Goal: Task Accomplishment & Management: Use online tool/utility

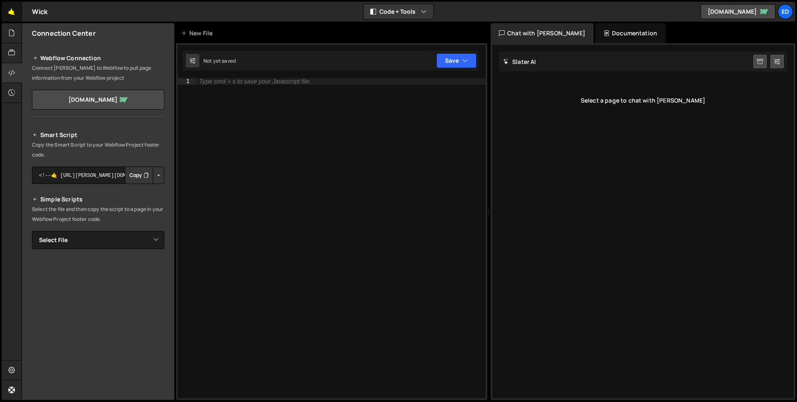
click at [14, 10] on link "🤙" at bounding box center [12, 12] width 20 height 20
click at [17, 32] on div at bounding box center [12, 33] width 20 height 20
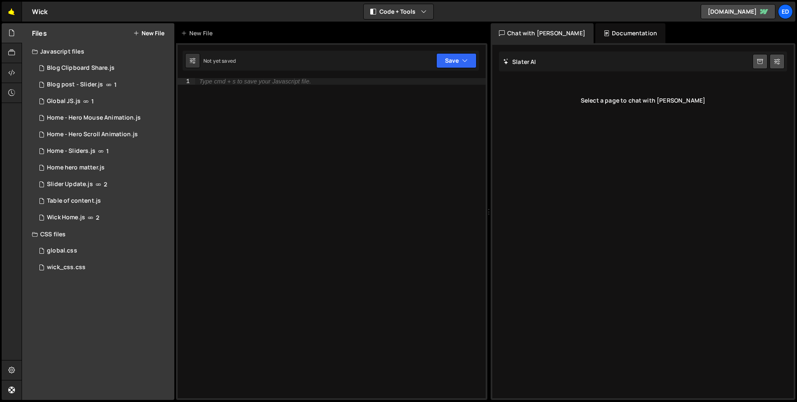
click at [16, 11] on link "🤙" at bounding box center [12, 12] width 20 height 20
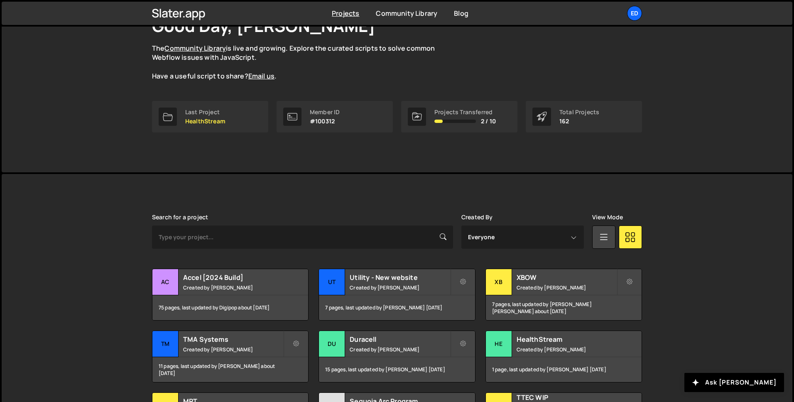
scroll to position [164, 0]
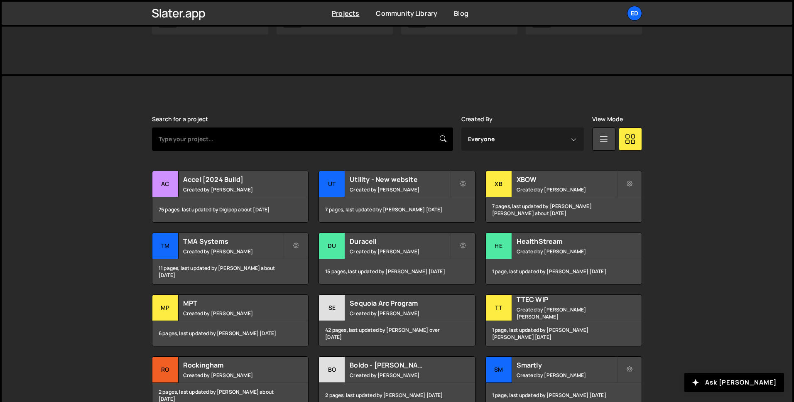
click at [216, 142] on input "text" at bounding box center [302, 138] width 301 height 23
type input "tma"
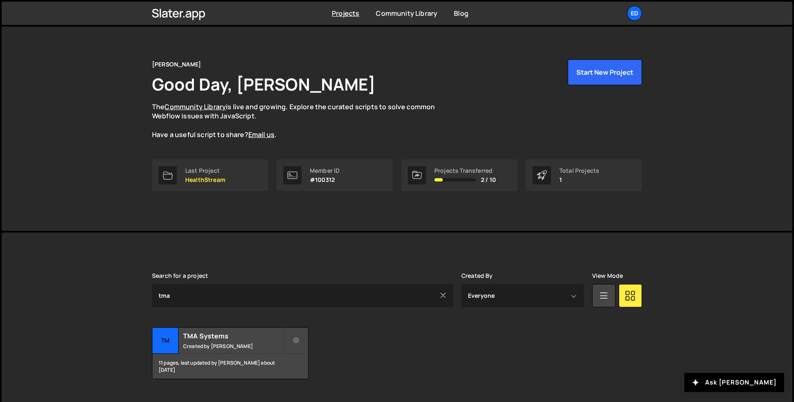
scroll to position [14, 0]
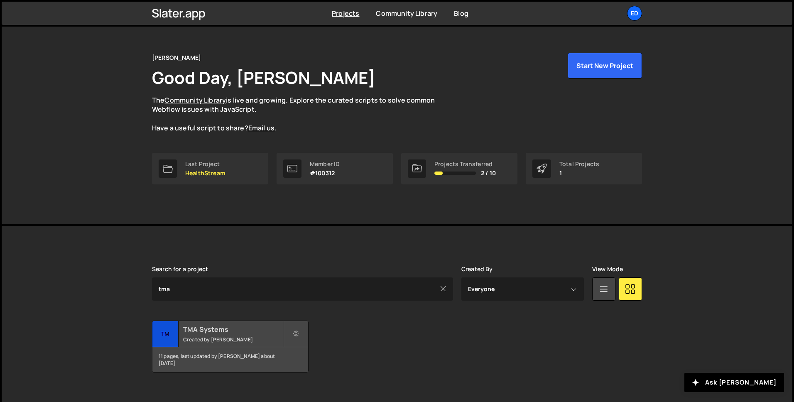
click at [219, 329] on h2 "TMA Systems" at bounding box center [233, 329] width 100 height 9
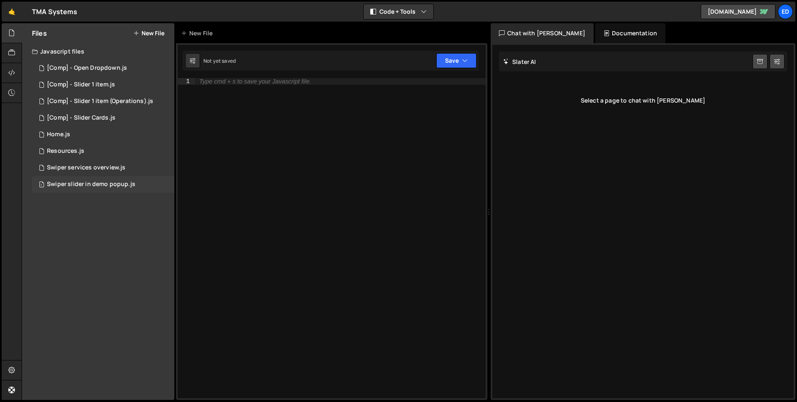
click at [111, 176] on div "1 Swiper slider in demo popup.js 0" at bounding box center [103, 184] width 142 height 17
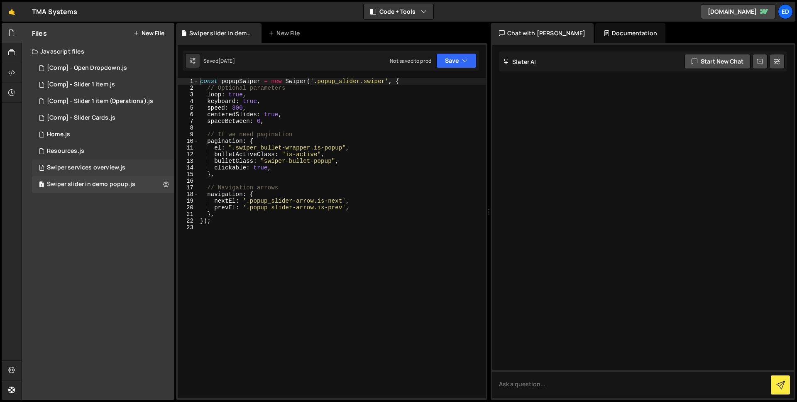
click at [111, 167] on div "Swiper services overview.js" at bounding box center [86, 167] width 78 height 7
click at [79, 148] on div "Resources.js" at bounding box center [65, 150] width 37 height 7
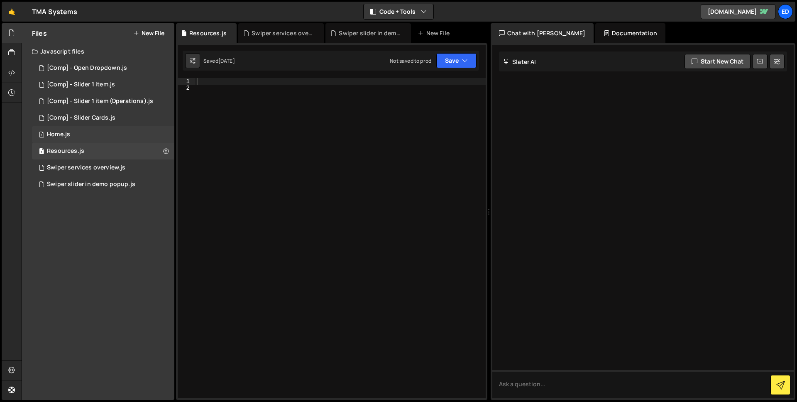
click at [72, 137] on div "1 Home.js 0" at bounding box center [103, 134] width 142 height 17
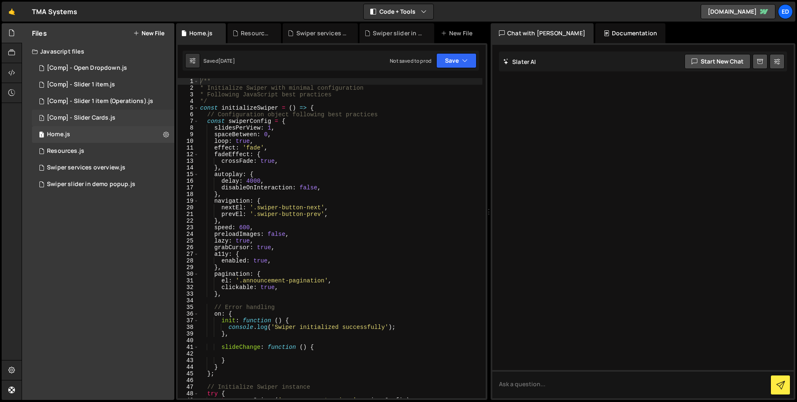
click at [101, 117] on div "[Comp] - Slider Cards.js" at bounding box center [81, 117] width 69 height 7
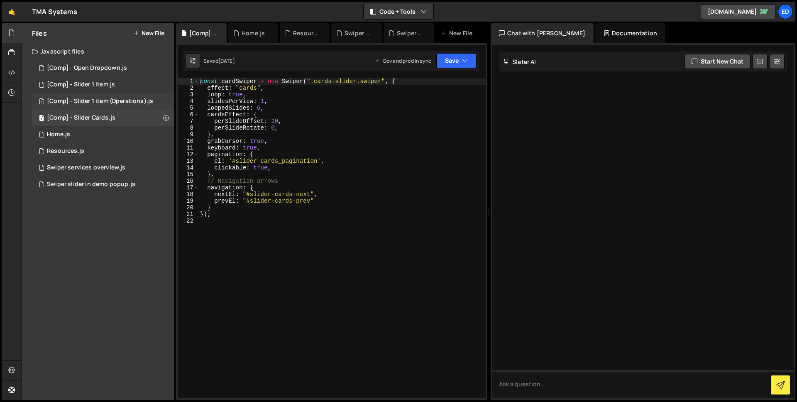
click at [100, 100] on div "[Comp] - Slider 1 item (Operations).js" at bounding box center [100, 101] width 106 height 7
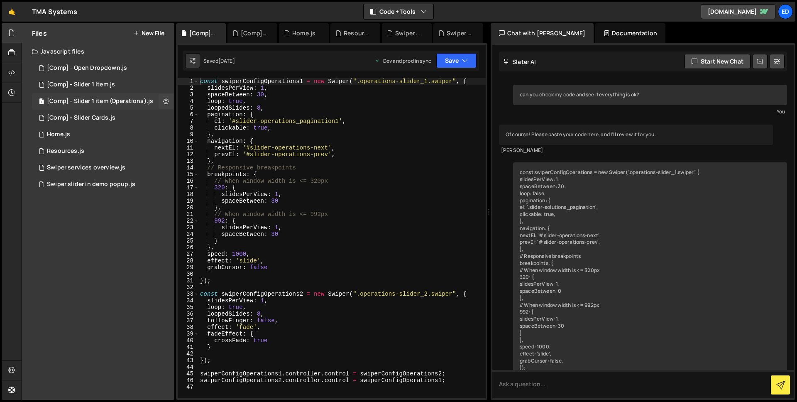
scroll to position [88, 0]
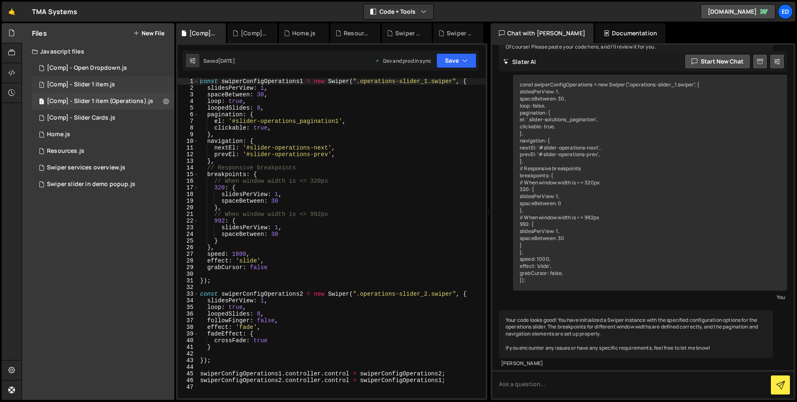
click at [96, 84] on div "[Comp] - Slider 1 item.js" at bounding box center [81, 84] width 68 height 7
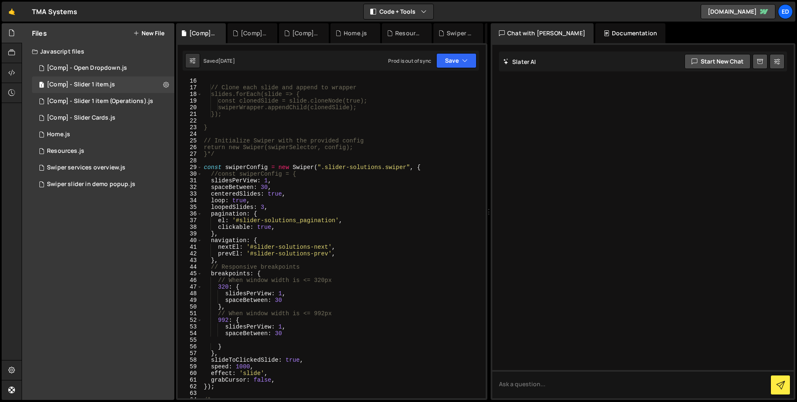
scroll to position [121, 0]
click at [288, 358] on div "// Clone each slide and append to wrapper slides.forEach(slide => { const clone…" at bounding box center [342, 243] width 280 height 333
click at [211, 355] on div "// Clone each slide and append to wrapper slides.forEach(slide => { const clone…" at bounding box center [342, 243] width 280 height 333
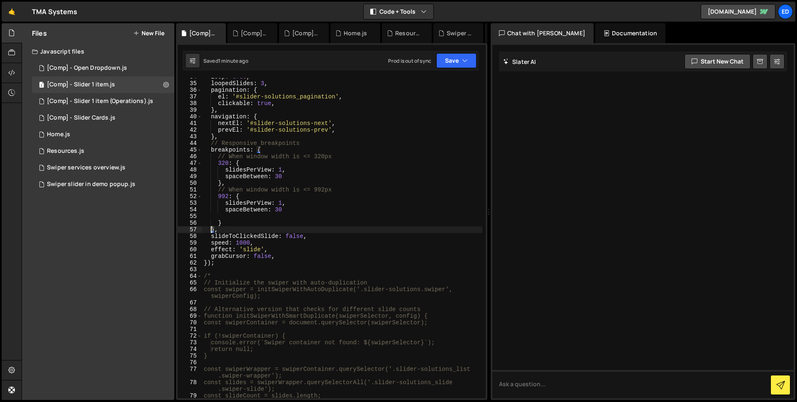
scroll to position [244, 0]
click at [211, 235] on div "loop : true , loopedSlides : 3 , pagination : { el : '#slider-solutions_paginat…" at bounding box center [342, 240] width 280 height 333
click at [329, 257] on div "loop : true , loopedSlides : 3 , pagination : { el : '#slider-solutions_paginat…" at bounding box center [342, 240] width 280 height 333
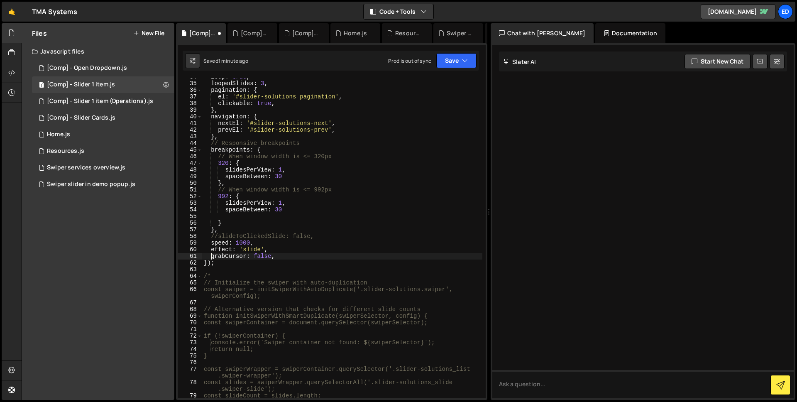
click at [211, 255] on div "loop : true , loopedSlides : 3 , pagination : { el : '#slider-solutions_paginat…" at bounding box center [342, 240] width 280 height 333
type textarea "//grabCursor: false,"
click at [321, 214] on div "loop : true , loopedSlides : 3 , pagination : { el : '#slider-solutions_paginat…" at bounding box center [342, 240] width 280 height 333
drag, startPoint x: 315, startPoint y: 236, endPoint x: 218, endPoint y: 234, distance: 97.2
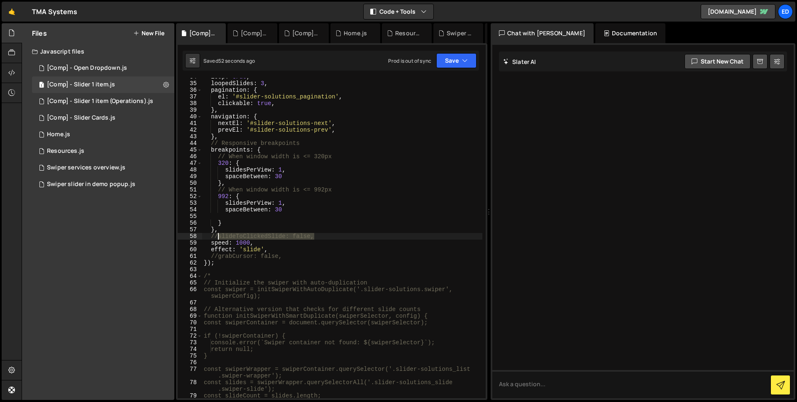
click at [218, 234] on div "loop : true , loopedSlides : 3 , pagination : { el : '#slider-solutions_paginat…" at bounding box center [342, 240] width 280 height 333
click at [290, 209] on div "loop : true , loopedSlides : 3 , pagination : { el : '#slider-solutions_paginat…" at bounding box center [342, 240] width 280 height 333
type textarea "spaceBetween: 30,"
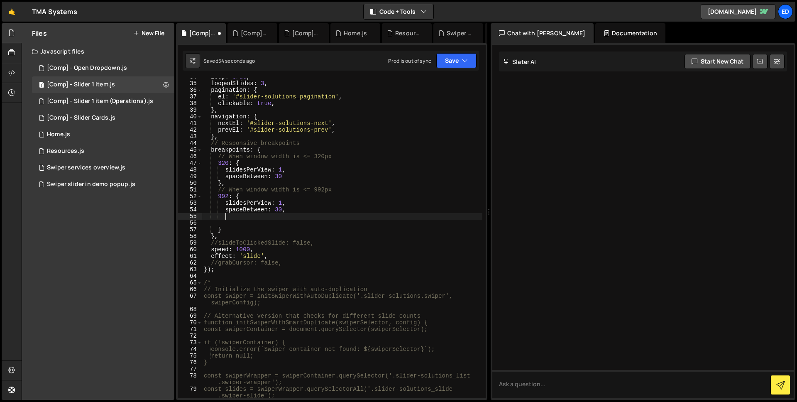
scroll to position [0, 1]
paste textarea "slideToClickedSlide: false,"
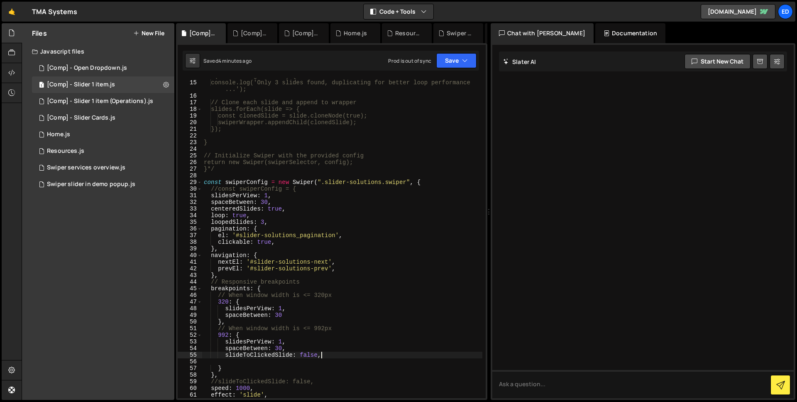
scroll to position [149, 0]
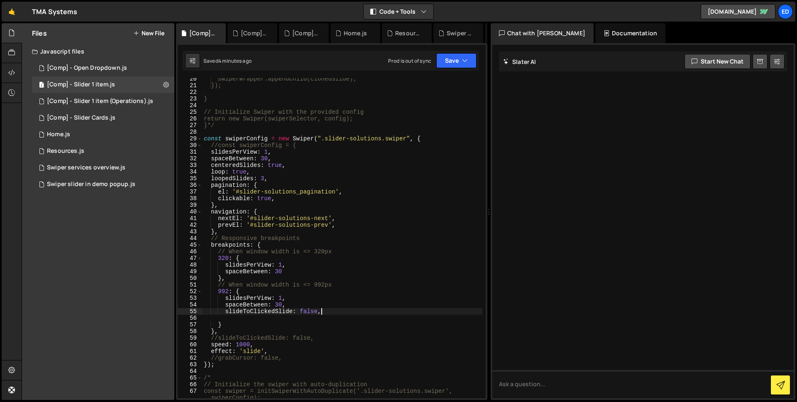
click at [268, 151] on div "swiperWrapper.appendChild(clonedSlide); }); } // Initialize Swiper with the pro…" at bounding box center [342, 242] width 280 height 333
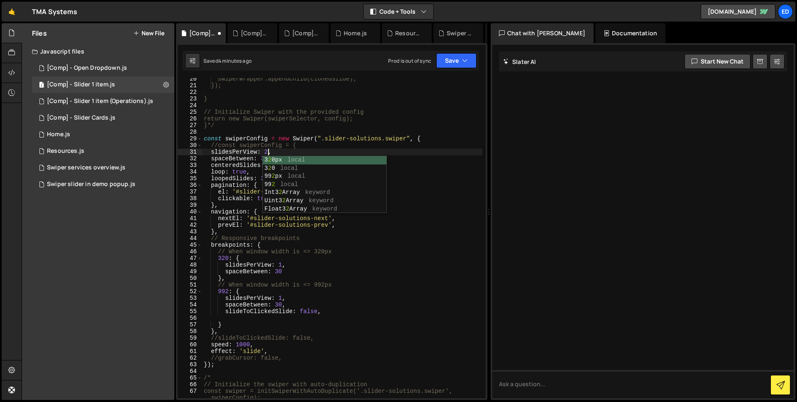
scroll to position [0, 4]
click at [438, 189] on div "swiperWrapper.appendChild(clonedSlide); }); } // Initialize Swiper with the pro…" at bounding box center [342, 242] width 280 height 333
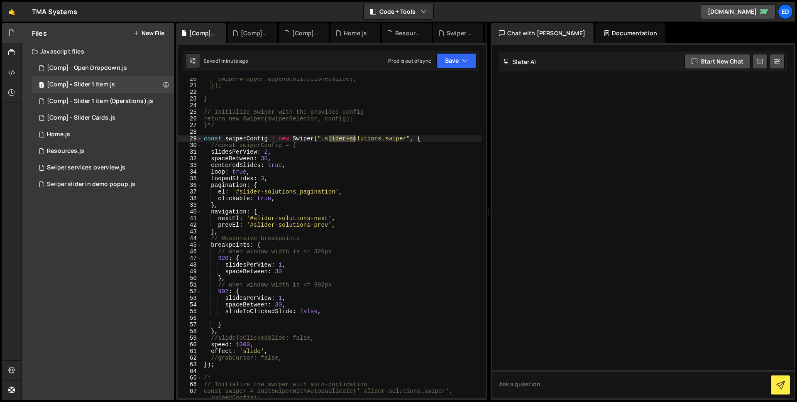
drag, startPoint x: 336, startPoint y: 137, endPoint x: 353, endPoint y: 137, distance: 17.0
click at [354, 138] on div "swiperWrapper.appendChild(clonedSlide); }); } // Initialize Swiper with the pro…" at bounding box center [342, 242] width 280 height 333
drag, startPoint x: 325, startPoint y: 136, endPoint x: 382, endPoint y: 137, distance: 56.9
click at [382, 137] on div "swiperWrapper.appendChild(clonedSlide); }); } // Initialize Swiper with the pro…" at bounding box center [342, 242] width 280 height 333
click at [114, 98] on div "[Comp] - Slider 1 item (Operations).js" at bounding box center [100, 101] width 106 height 7
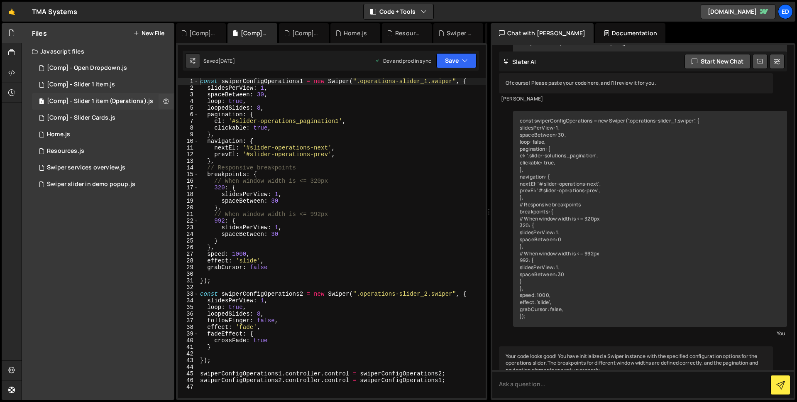
scroll to position [88, 0]
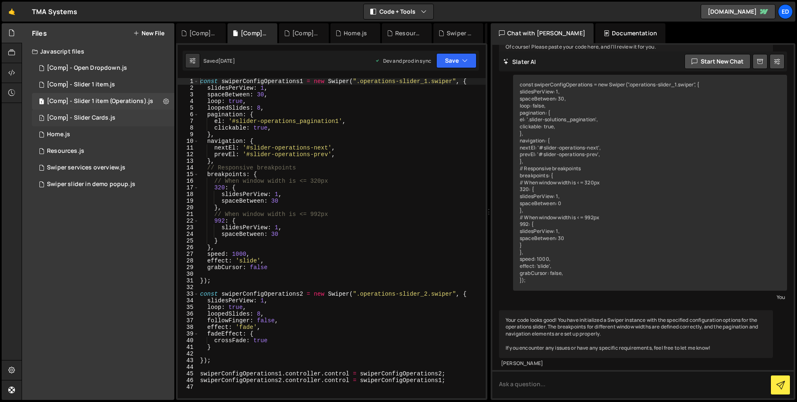
click at [104, 119] on div "[Comp] - Slider Cards.js" at bounding box center [81, 117] width 69 height 7
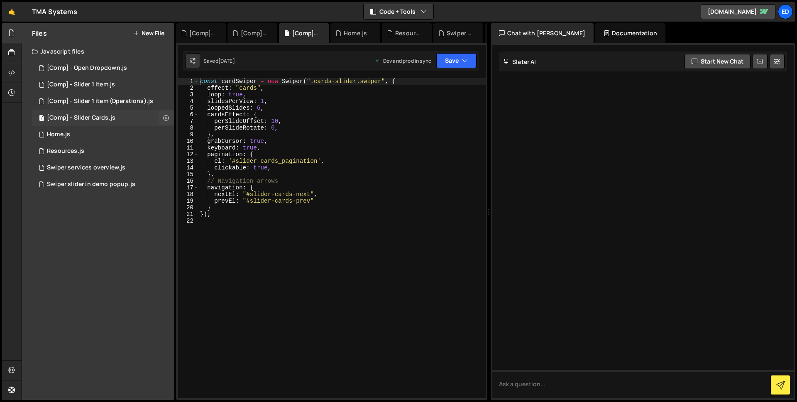
scroll to position [0, 0]
click at [100, 69] on div "[Comp] - Open Dropdown.js" at bounding box center [87, 67] width 80 height 7
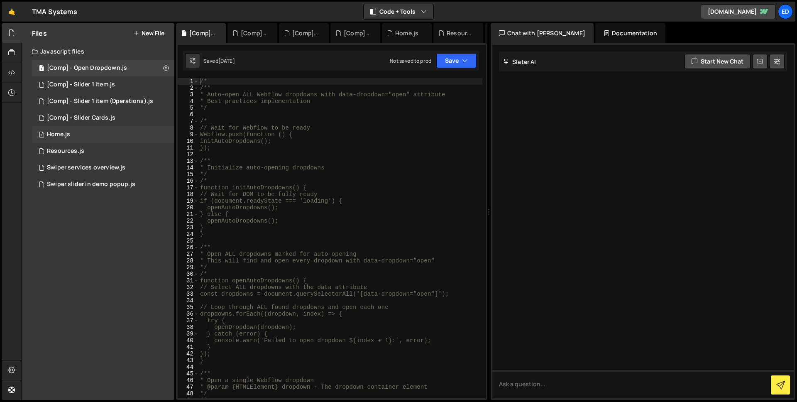
click at [81, 137] on div "1 Home.js 0" at bounding box center [103, 134] width 142 height 17
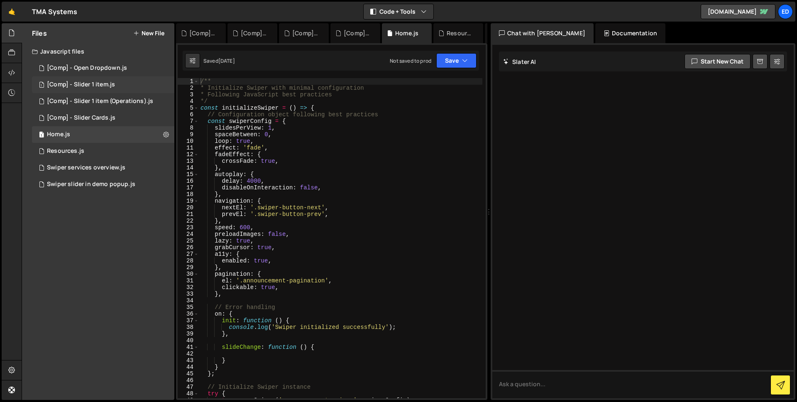
click at [104, 85] on div "[Comp] - Slider 1 item.js" at bounding box center [81, 84] width 68 height 7
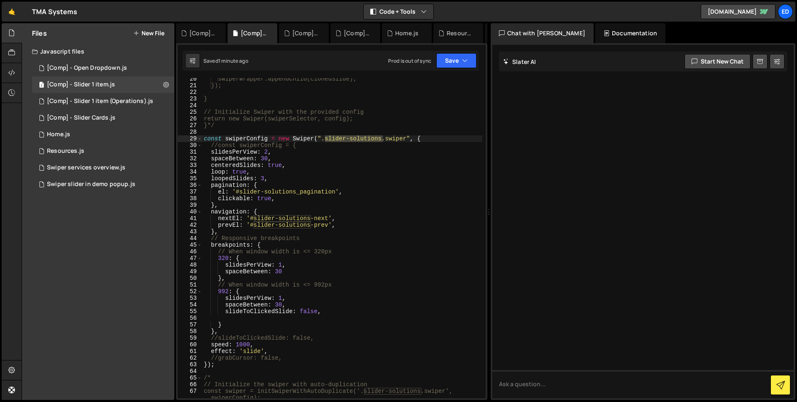
click at [268, 139] on div "swiperWrapper.appendChild(clonedSlide); }); } // Initialize Swiper with the pro…" at bounding box center [342, 242] width 280 height 333
drag, startPoint x: 267, startPoint y: 140, endPoint x: 226, endPoint y: 137, distance: 41.6
click at [226, 137] on div "swiperWrapper.appendChild(clonedSlide); }); } // Initialize Swiper with the pro…" at bounding box center [342, 242] width 280 height 333
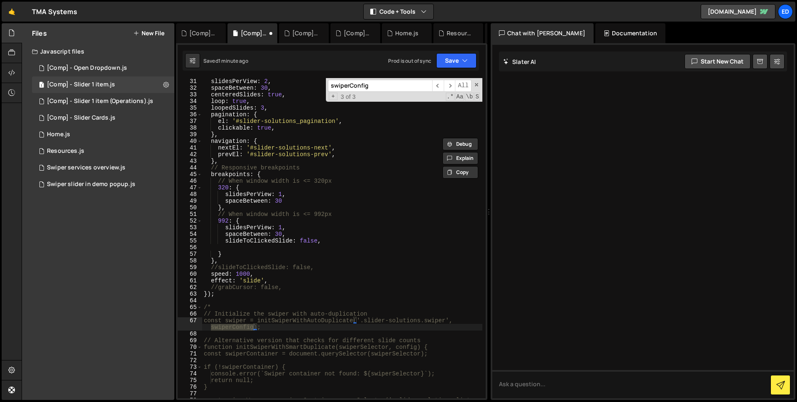
scroll to position [0, 0]
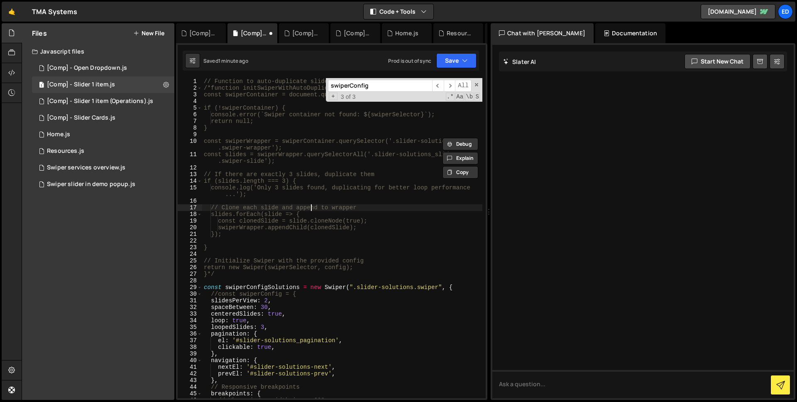
click at [312, 206] on div "// Function to auto-duplicate slides if there are only 3 /*function initSwiperW…" at bounding box center [342, 244] width 280 height 333
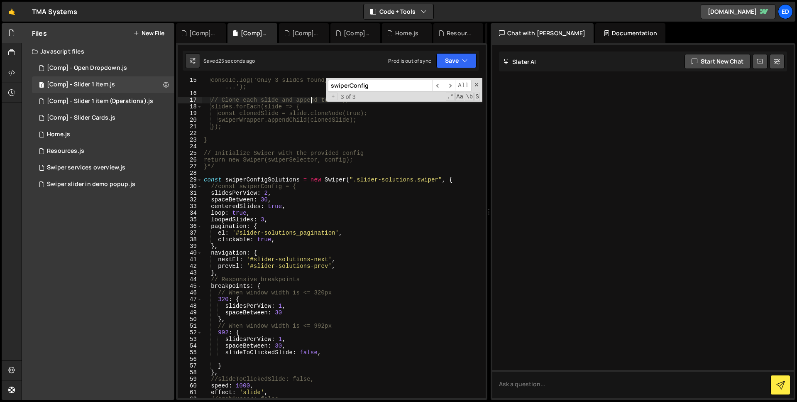
scroll to position [108, 0]
click at [281, 338] on div "console.log('Only 3 slides found, duplicating for better loop performance ...')…" at bounding box center [342, 247] width 280 height 340
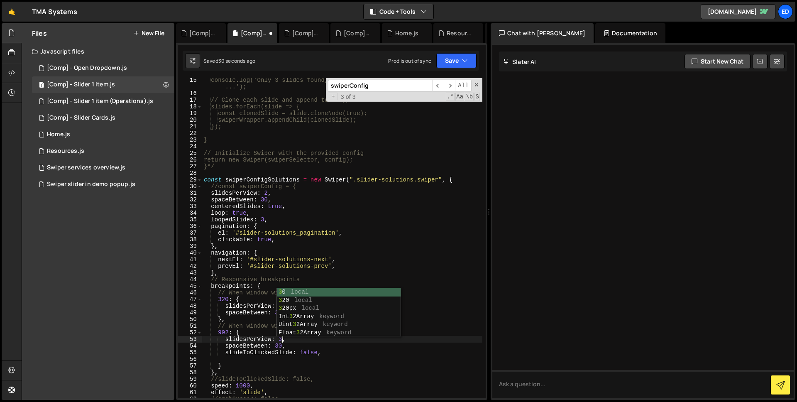
click at [268, 193] on div "console.log('Only 3 slides found, duplicating for better loop performance ...')…" at bounding box center [342, 247] width 280 height 340
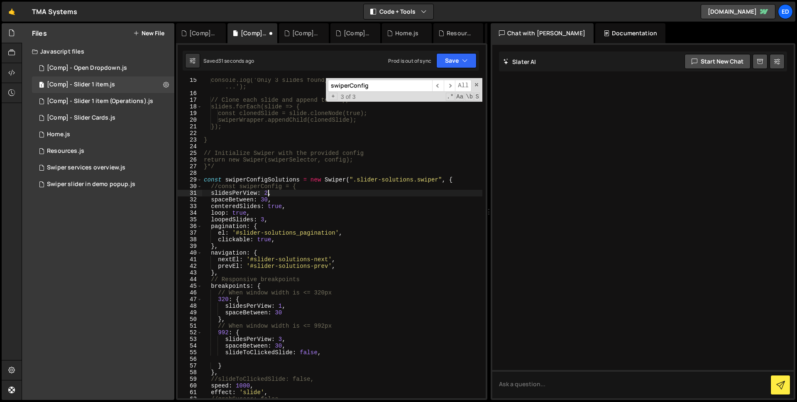
scroll to position [0, 4]
click at [318, 151] on div "console.log('Only 3 slides found, duplicating for better loop performance ...')…" at bounding box center [342, 247] width 280 height 340
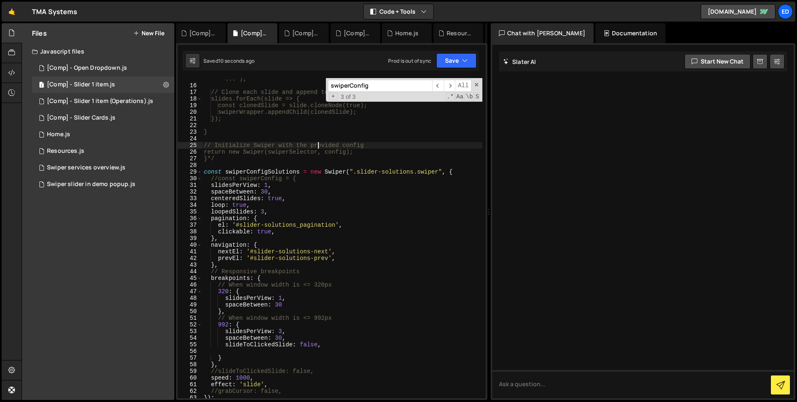
click at [282, 330] on div "console.log('Only 3 slides found, duplicating for better loop performance ...')…" at bounding box center [342, 239] width 280 height 340
click at [283, 343] on div "console.log('Only 3 slides found, duplicating for better loop performance ...')…" at bounding box center [342, 237] width 280 height 340
paste textarea "paceBetween: 30"
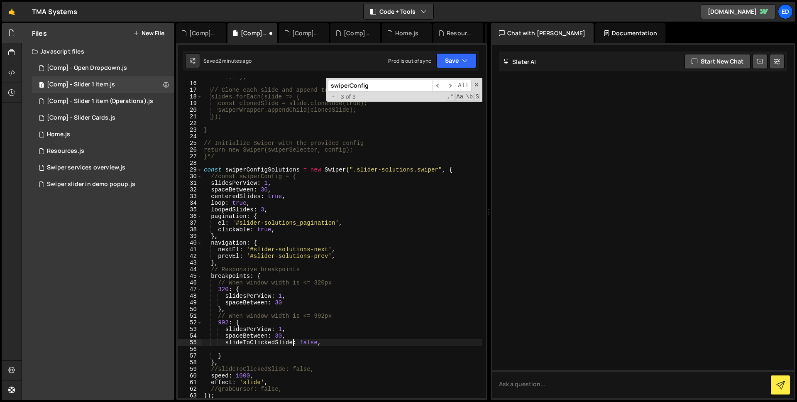
click at [349, 339] on div "console.log('Only 3 slides found, duplicating for better loop performance ...')…" at bounding box center [342, 237] width 280 height 340
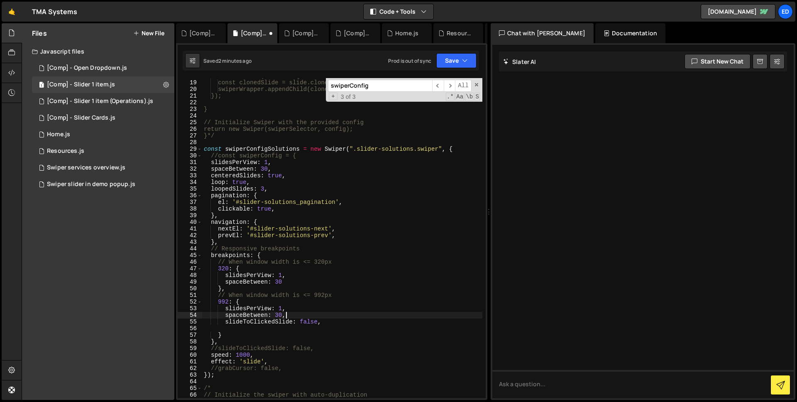
scroll to position [138, 0]
click at [218, 346] on div "slides.forEach(slide => { const clonedSlide = slide.cloneNode(true); swiperWrap…" at bounding box center [342, 243] width 280 height 340
click at [298, 196] on div "slides.forEach(slide => { const clonedSlide = slide.cloneNode(true); swiperWrap…" at bounding box center [342, 243] width 280 height 340
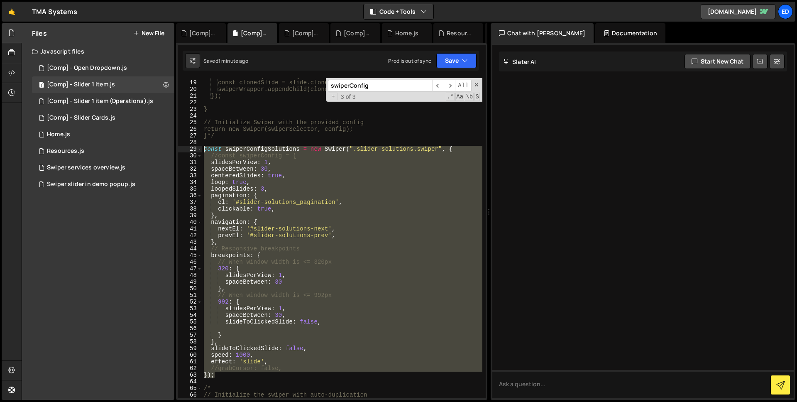
drag, startPoint x: 226, startPoint y: 374, endPoint x: 205, endPoint y: 148, distance: 227.3
click at [205, 148] on div "slides.forEach(slide => { const clonedSlide = slide.cloneNode(true); swiperWrap…" at bounding box center [342, 243] width 280 height 340
click at [279, 213] on div "slides.forEach(slide => { const clonedSlide = slide.cloneNode(true); swiperWrap…" at bounding box center [342, 238] width 280 height 320
type textarea "},"
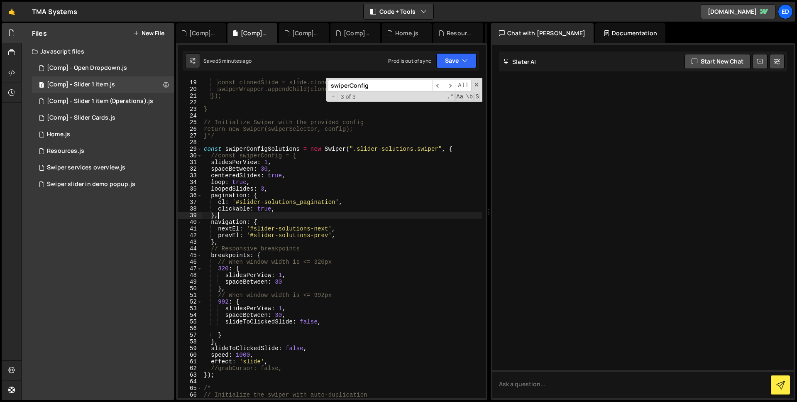
scroll to position [0, 0]
paste textarea "simulateTouch: false,"
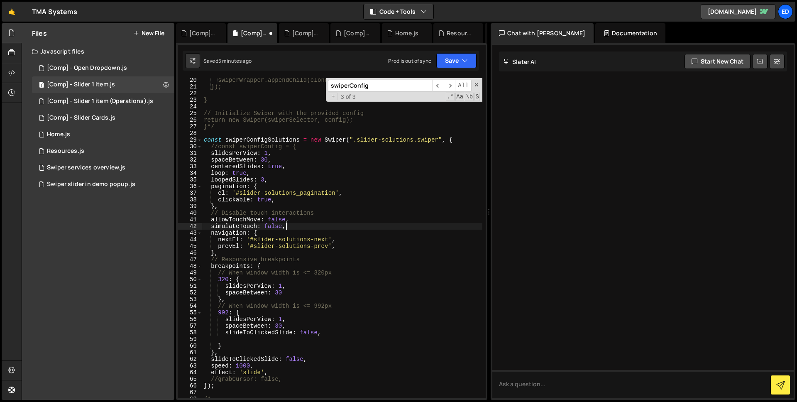
scroll to position [147, 0]
click at [331, 331] on div "swiperWrapper.appendChild(clonedSlide); }); } // Initialize Swiper with the pro…" at bounding box center [342, 243] width 280 height 333
type textarea "slideToClickedSlide: false,"
paste textarea "simulateTouch: false,"
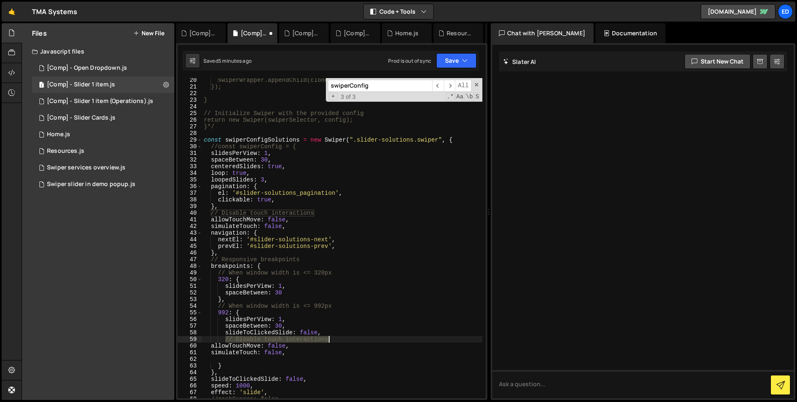
drag, startPoint x: 226, startPoint y: 339, endPoint x: 329, endPoint y: 341, distance: 103.4
click at [329, 341] on div "swiperWrapper.appendChild(clonedSlide); }); } // Initialize Swiper with the pro…" at bounding box center [342, 243] width 280 height 333
type textarea "// Disable touch interactions"
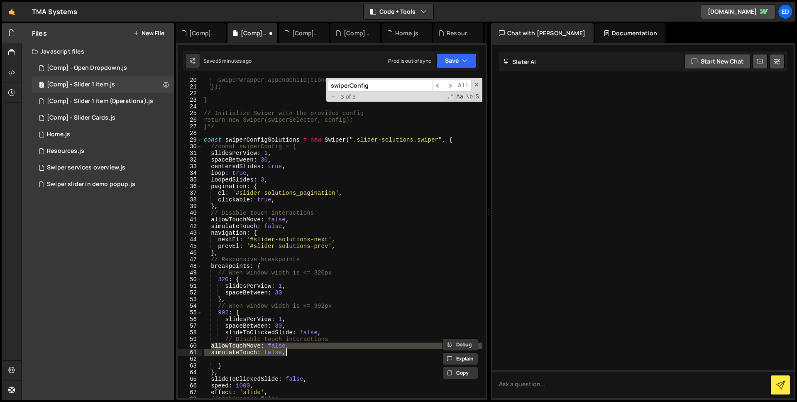
drag, startPoint x: 210, startPoint y: 345, endPoint x: 321, endPoint y: 354, distance: 111.3
click at [321, 354] on div "swiperWrapper.appendChild(clonedSlide); }); } // Initialize Swiper with the pro…" at bounding box center [342, 243] width 280 height 333
click at [344, 338] on div "swiperWrapper.appendChild(clonedSlide); }); } // Initialize Swiper with the pro…" at bounding box center [342, 243] width 280 height 333
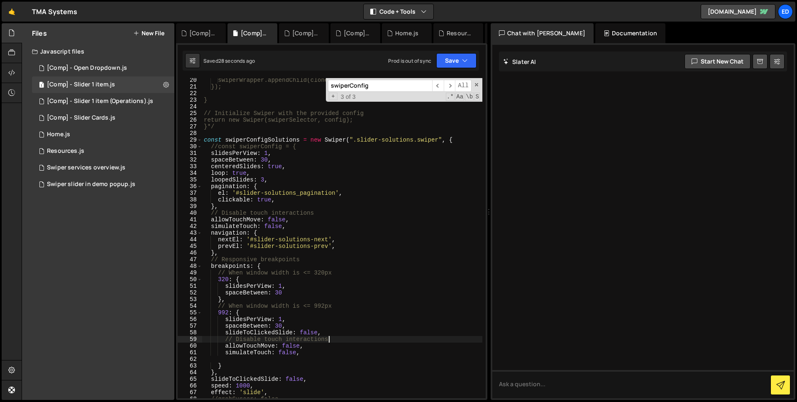
click at [309, 333] on div "swiperWrapper.appendChild(clonedSlide); }); } // Initialize Swiper with the pro…" at bounding box center [342, 243] width 280 height 333
click at [320, 233] on div "swiperWrapper.appendChild(clonedSlide); }); } // Initialize Swiper with the pro…" at bounding box center [342, 243] width 280 height 333
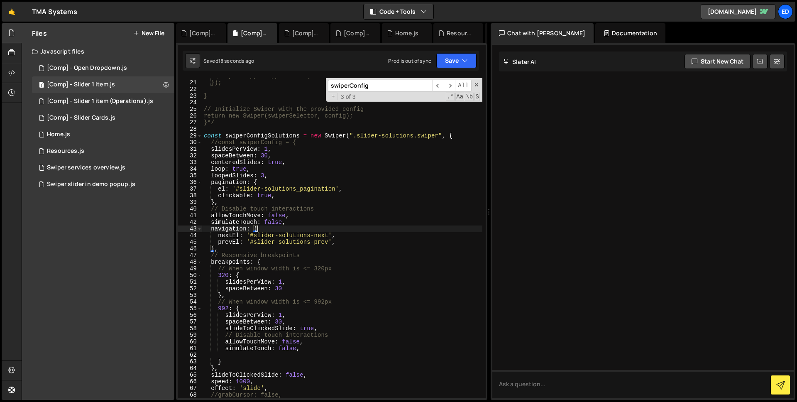
scroll to position [152, 0]
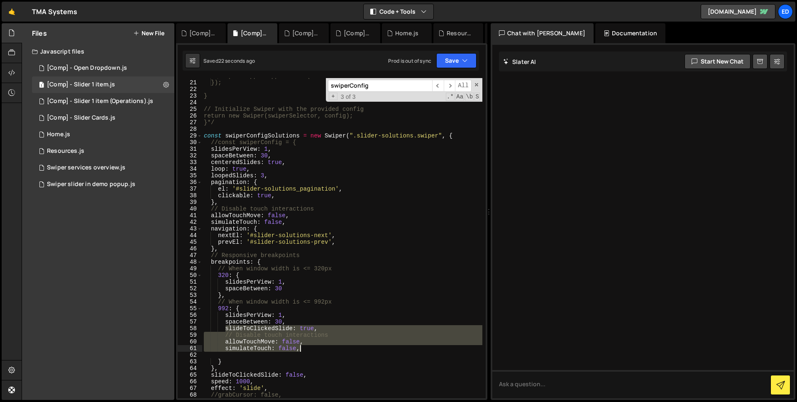
drag, startPoint x: 226, startPoint y: 326, endPoint x: 313, endPoint y: 346, distance: 89.6
click at [313, 346] on div "swiperWrapper.appendChild(clonedSlide); }); } // Initialize Swiper with the pro…" at bounding box center [342, 239] width 280 height 333
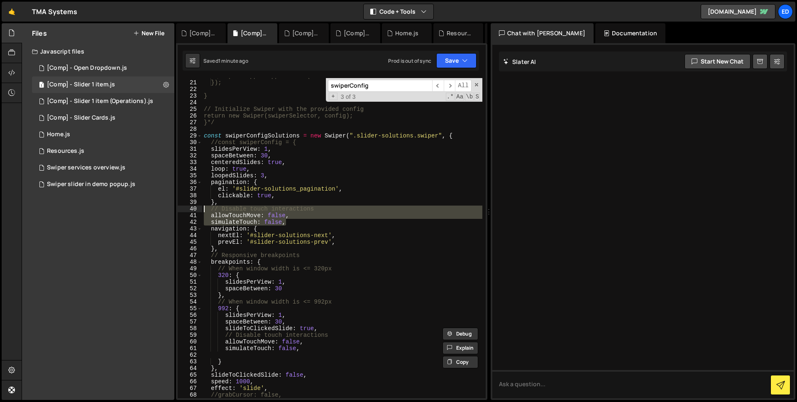
drag, startPoint x: 288, startPoint y: 221, endPoint x: 203, endPoint y: 210, distance: 85.5
click at [203, 210] on div "swiperWrapper.appendChild(clonedSlide); }); } // Initialize Swiper with the pro…" at bounding box center [342, 239] width 280 height 333
type textarea "// Disable touch interactions allowTouchMove: false,"
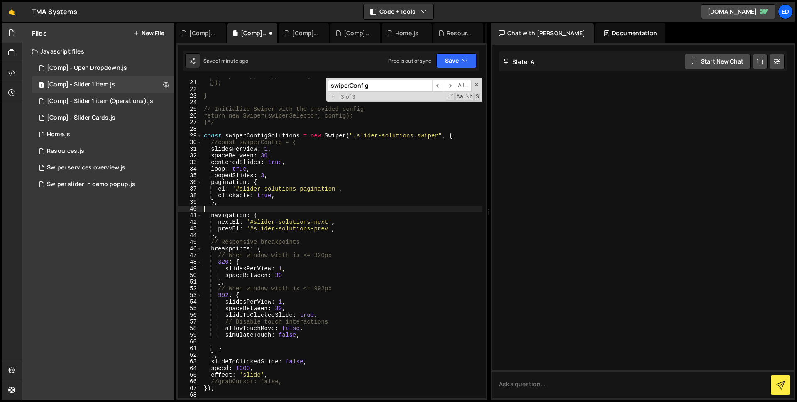
type textarea "},"
